Goal: Find specific page/section: Find specific page/section

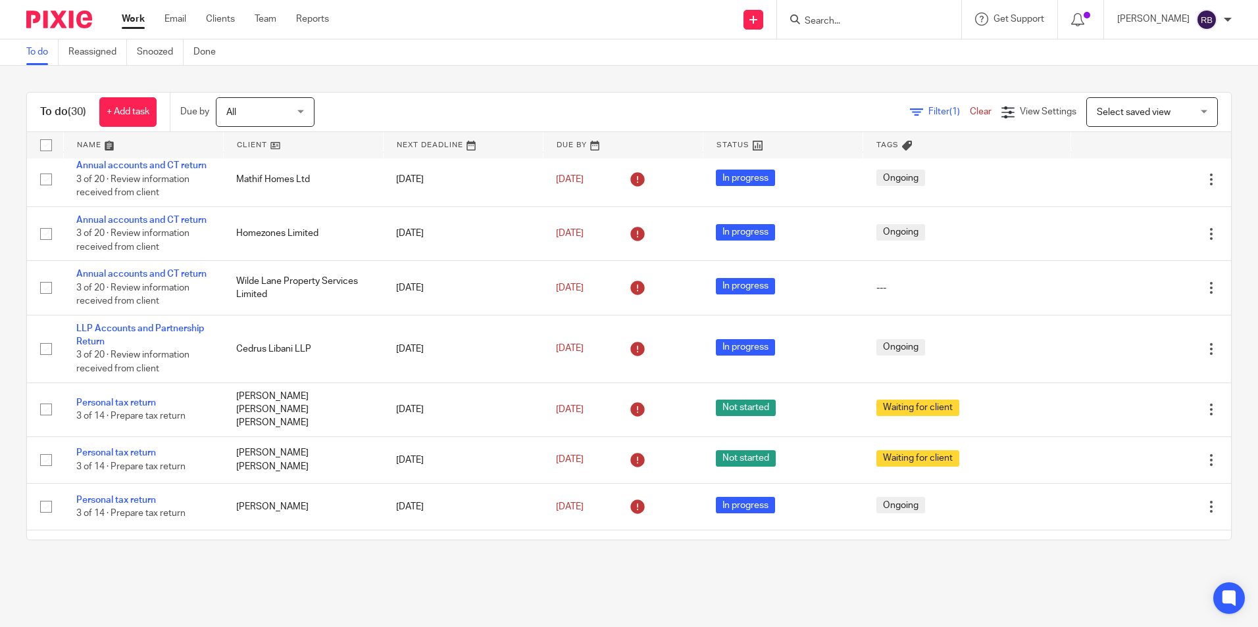
scroll to position [724, 0]
click at [825, 18] on input "Search" at bounding box center [862, 22] width 118 height 12
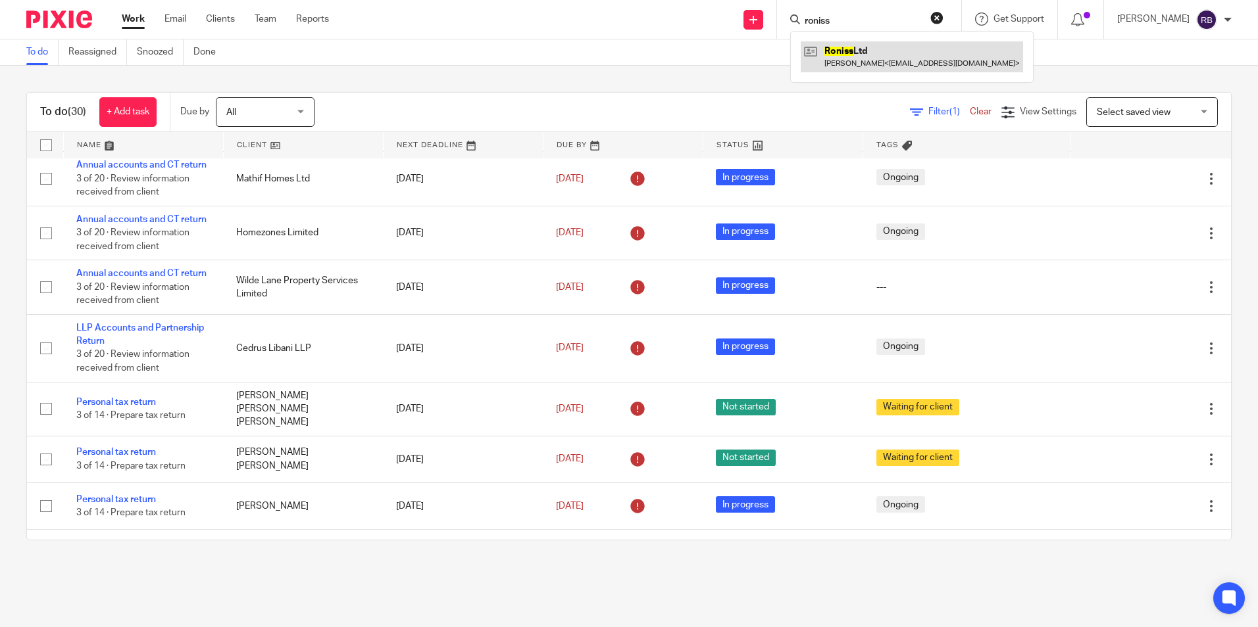
type input "roniss"
click at [943, 52] on link at bounding box center [911, 56] width 222 height 30
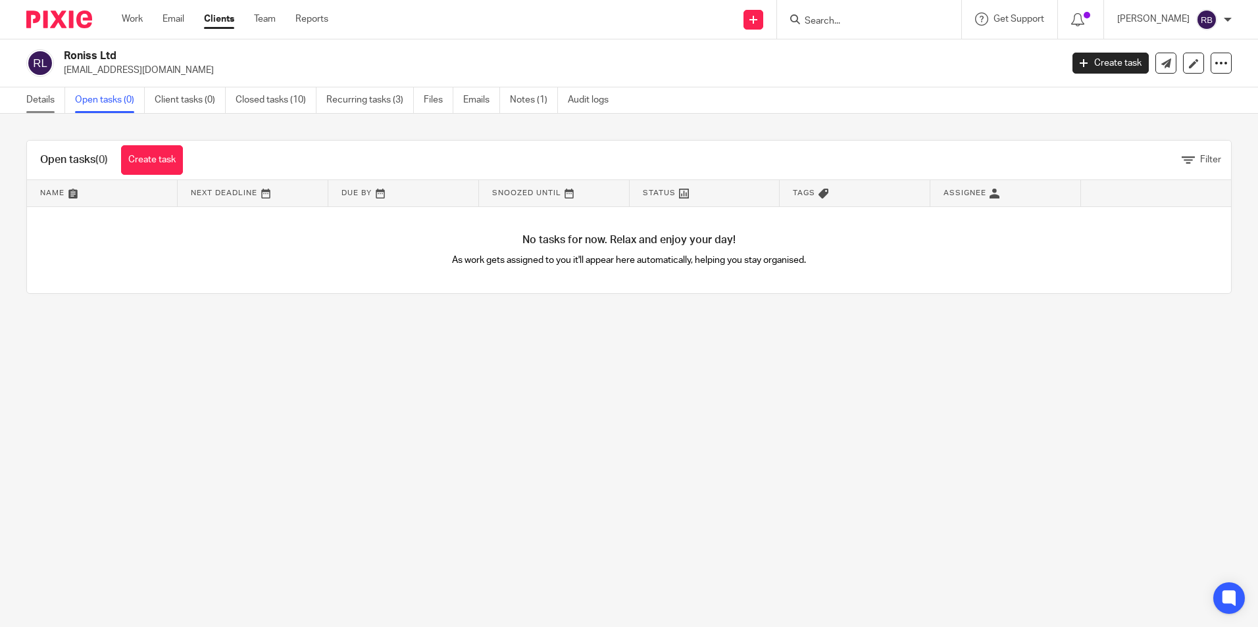
click at [50, 101] on link "Details" at bounding box center [45, 100] width 39 height 26
